Goal: Task Accomplishment & Management: Manage account settings

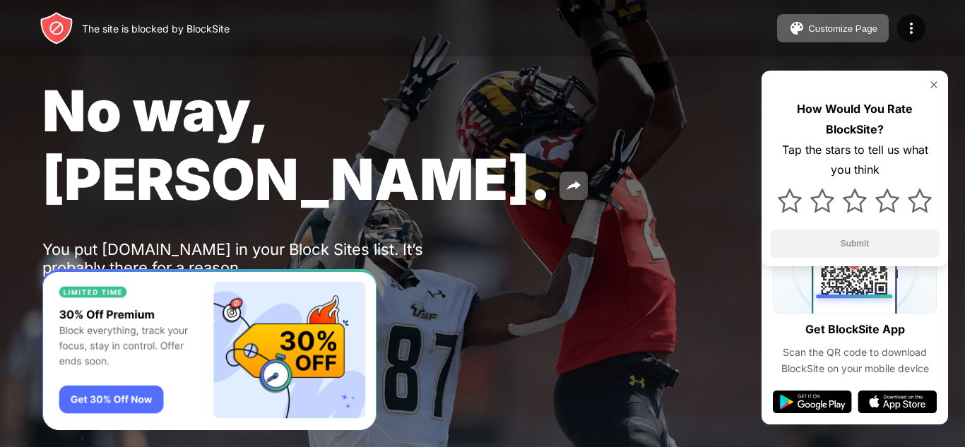
click at [66, 291] on button at bounding box center [56, 305] width 28 height 28
